Goal: Browse casually

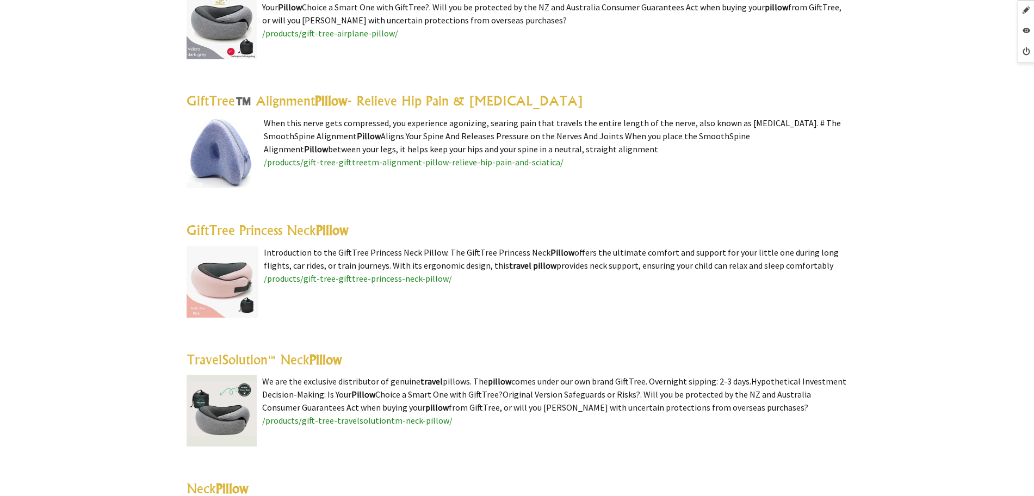
scroll to position [1972, 0]
click at [406, 93] on link "GiftTree™️ Alignment Pillow - Relieve Hip Pain & Sciatica" at bounding box center [385, 101] width 397 height 16
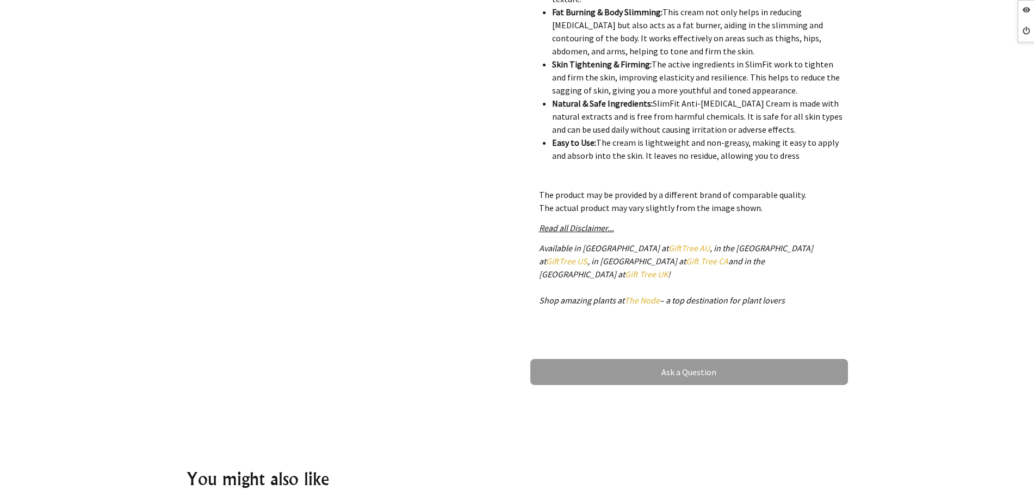
scroll to position [272, 0]
